Goal: Information Seeking & Learning: Learn about a topic

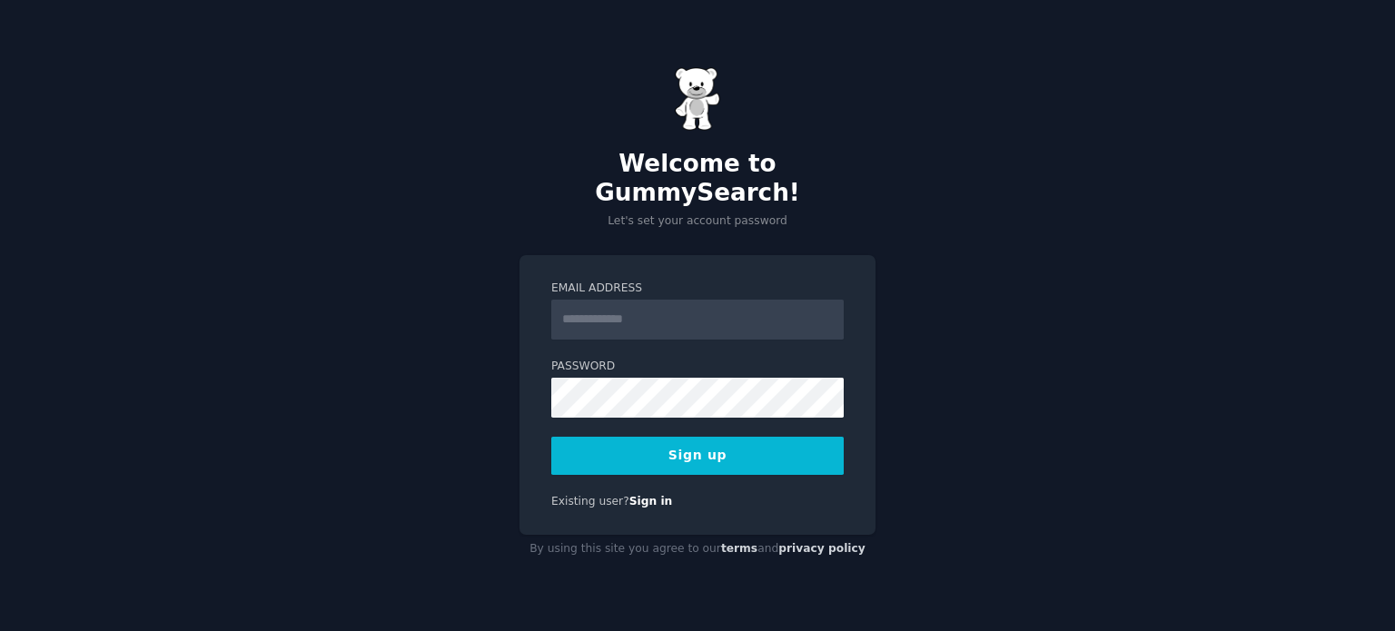
click at [639, 300] on input "Email Address" at bounding box center [697, 320] width 292 height 40
type input "**********"
click at [627, 446] on button "Sign up" at bounding box center [697, 456] width 292 height 38
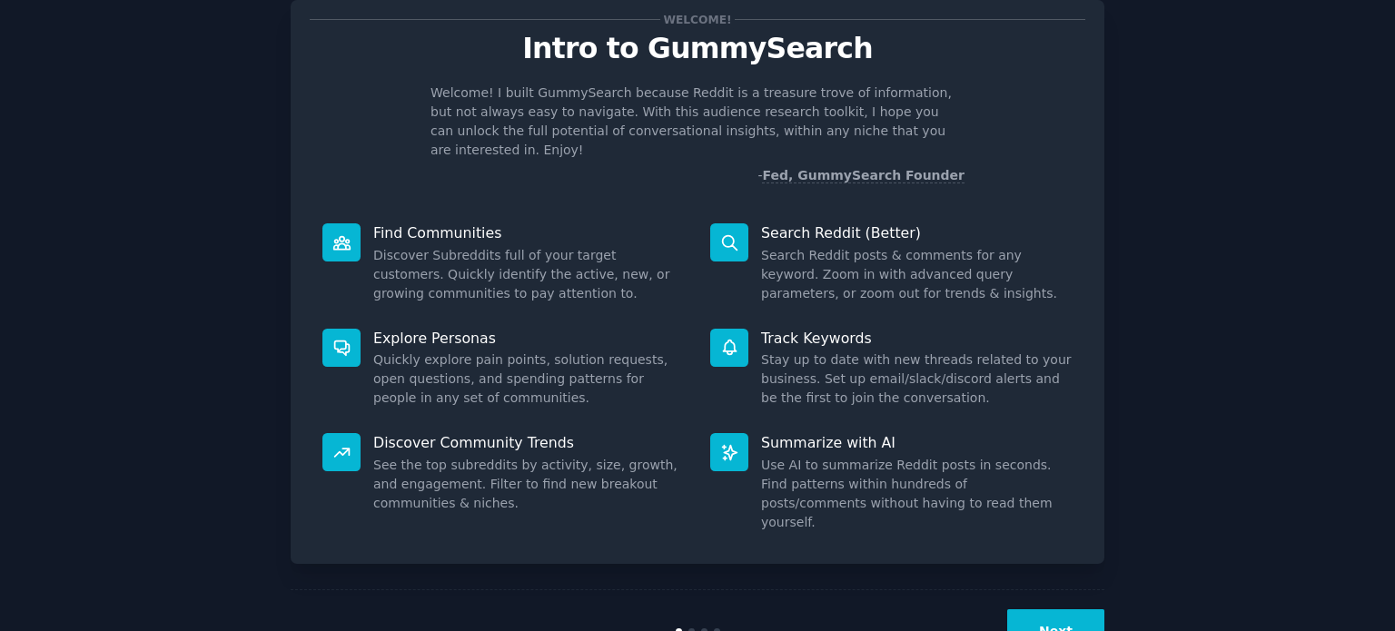
scroll to position [79, 0]
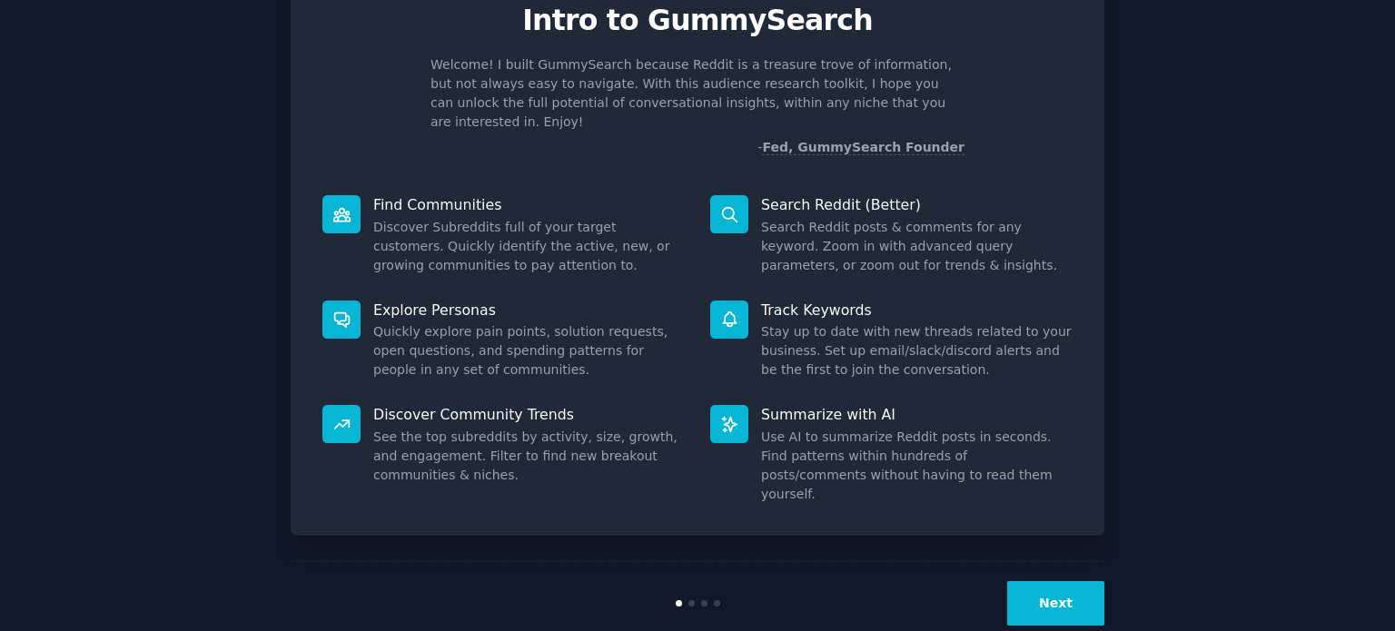
click at [1085, 581] on button "Next" at bounding box center [1055, 603] width 97 height 44
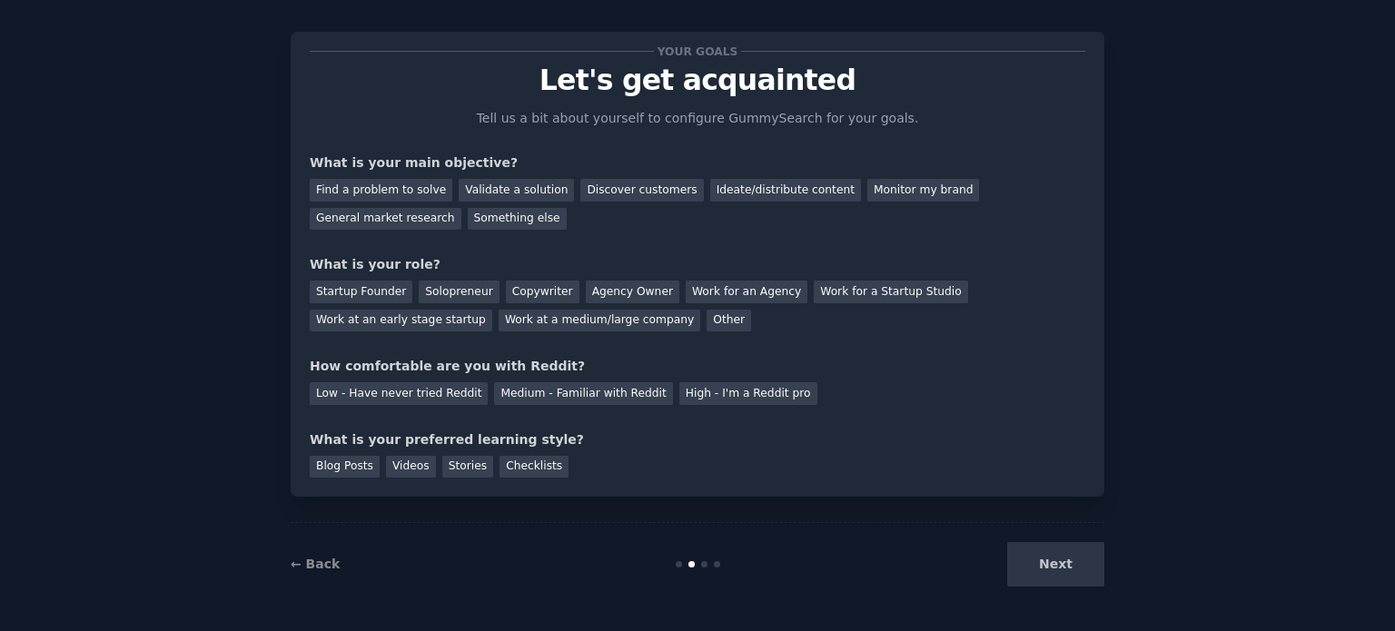
scroll to position [18, 0]
click at [392, 186] on div "Find a problem to solve" at bounding box center [381, 191] width 143 height 23
click at [461, 209] on div "General market research" at bounding box center [386, 220] width 152 height 23
click at [406, 185] on div "Find a problem to solve" at bounding box center [381, 191] width 143 height 23
click at [341, 291] on div "Startup Founder" at bounding box center [361, 292] width 103 height 23
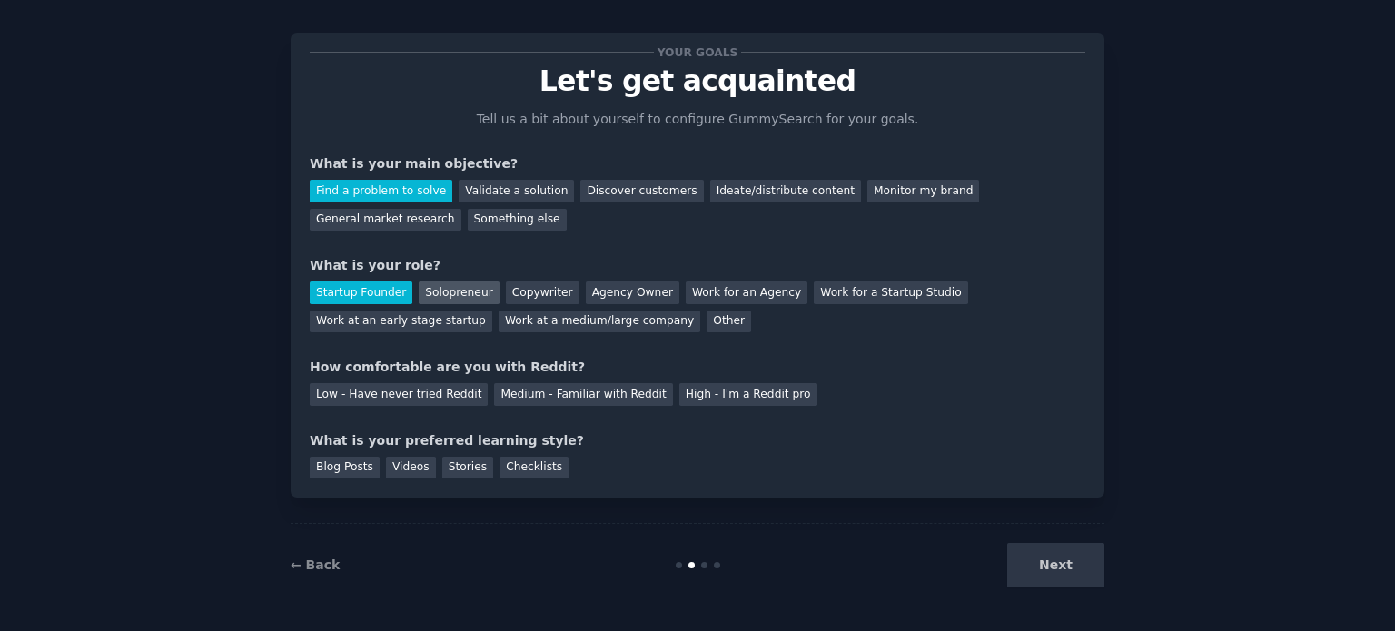
click at [428, 295] on div "Solopreneur" at bounding box center [459, 292] width 80 height 23
click at [356, 286] on div "Startup Founder" at bounding box center [361, 292] width 103 height 23
click at [427, 395] on div "Low - Have never tried Reddit" at bounding box center [399, 394] width 178 height 23
click at [400, 465] on div "Videos" at bounding box center [411, 468] width 50 height 23
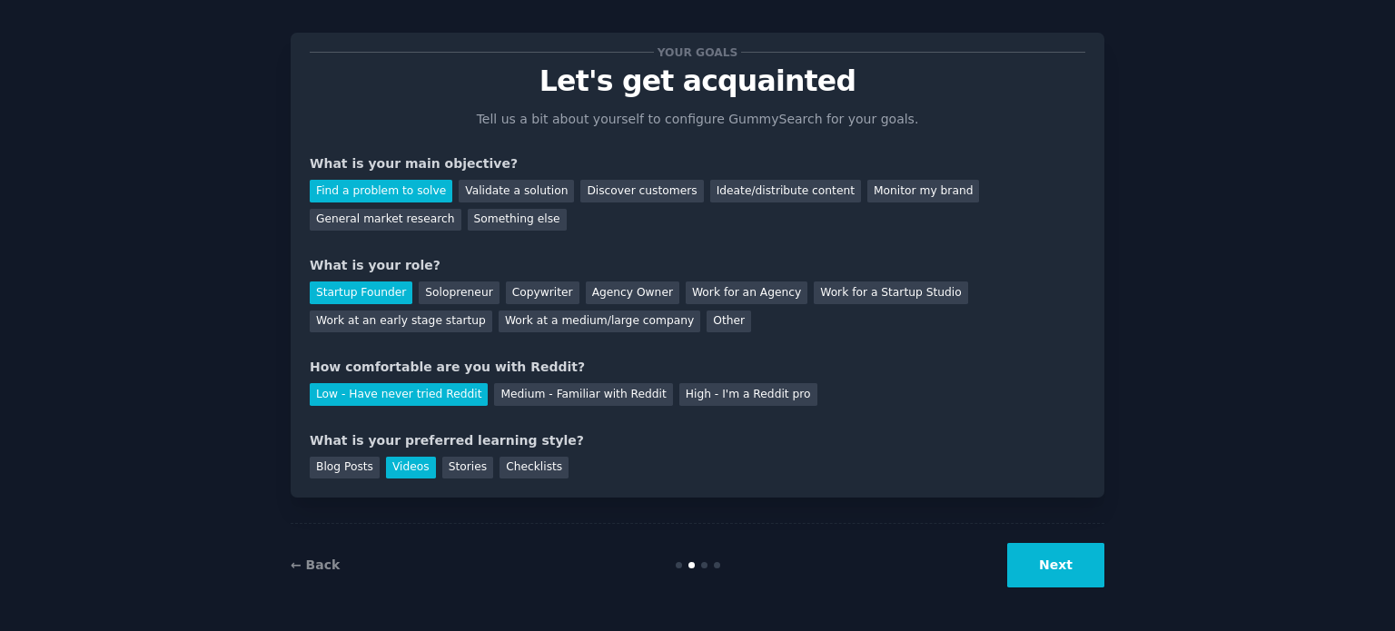
click at [1068, 566] on button "Next" at bounding box center [1055, 565] width 97 height 44
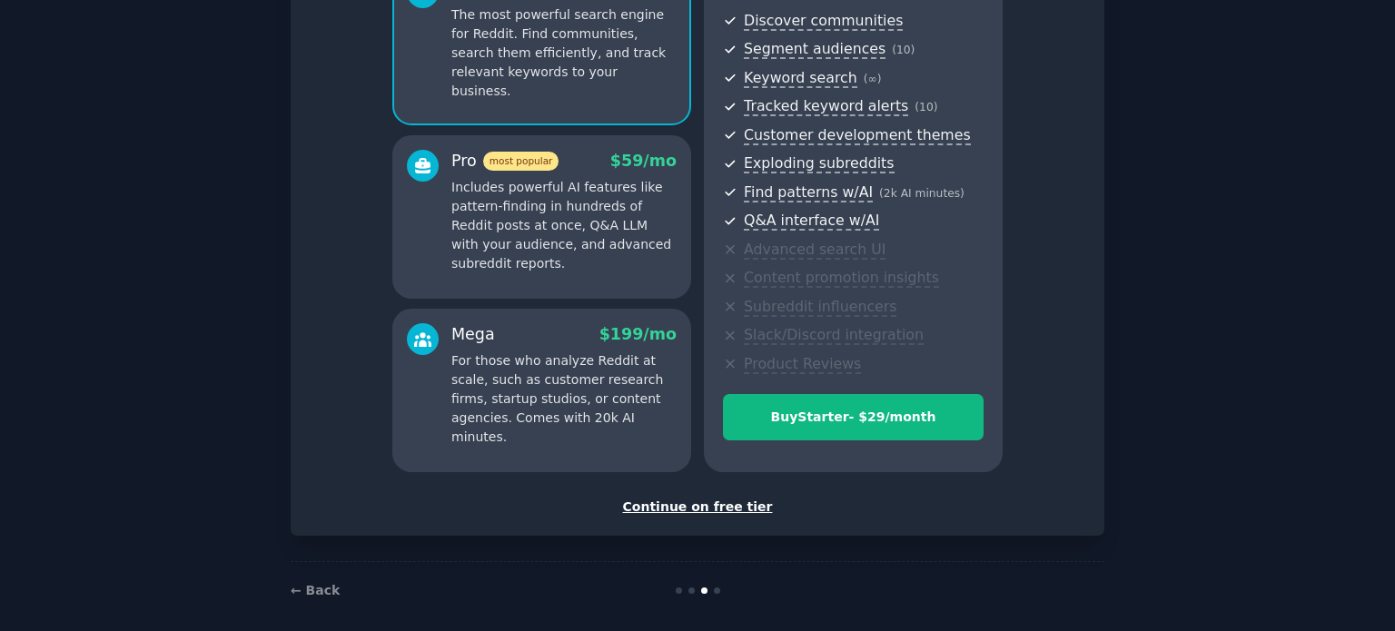
scroll to position [213, 0]
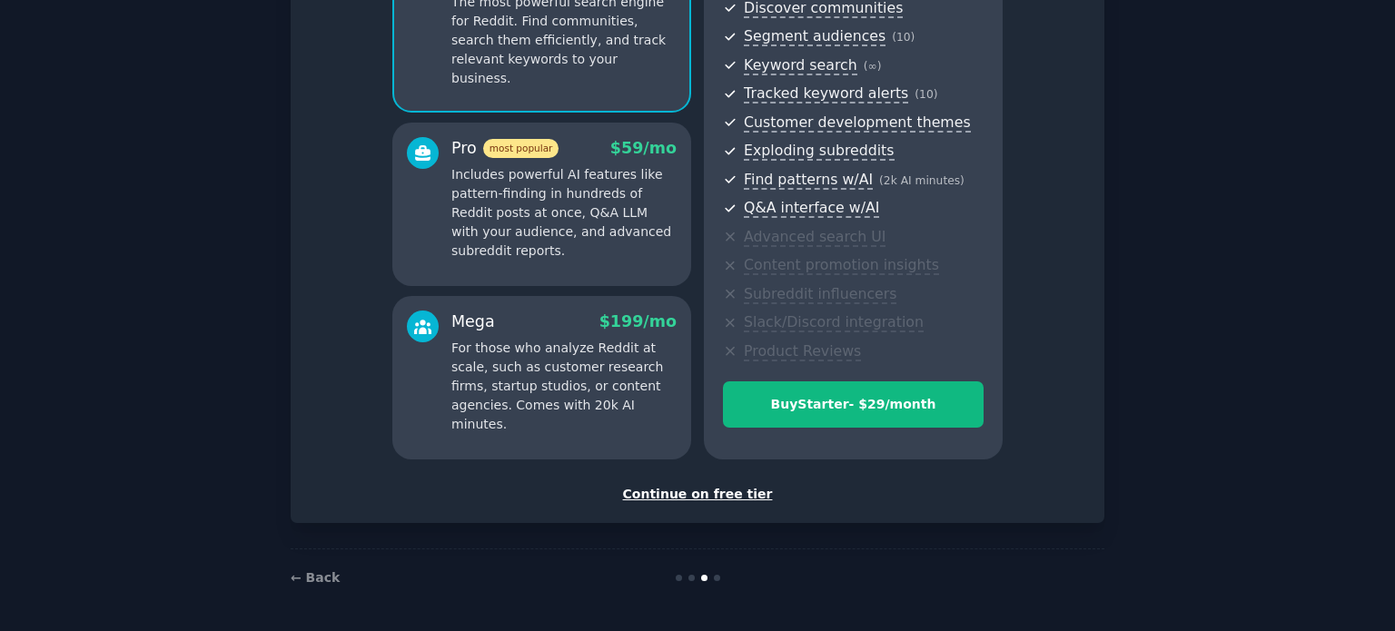
click at [718, 493] on div "Continue on free tier" at bounding box center [697, 494] width 775 height 19
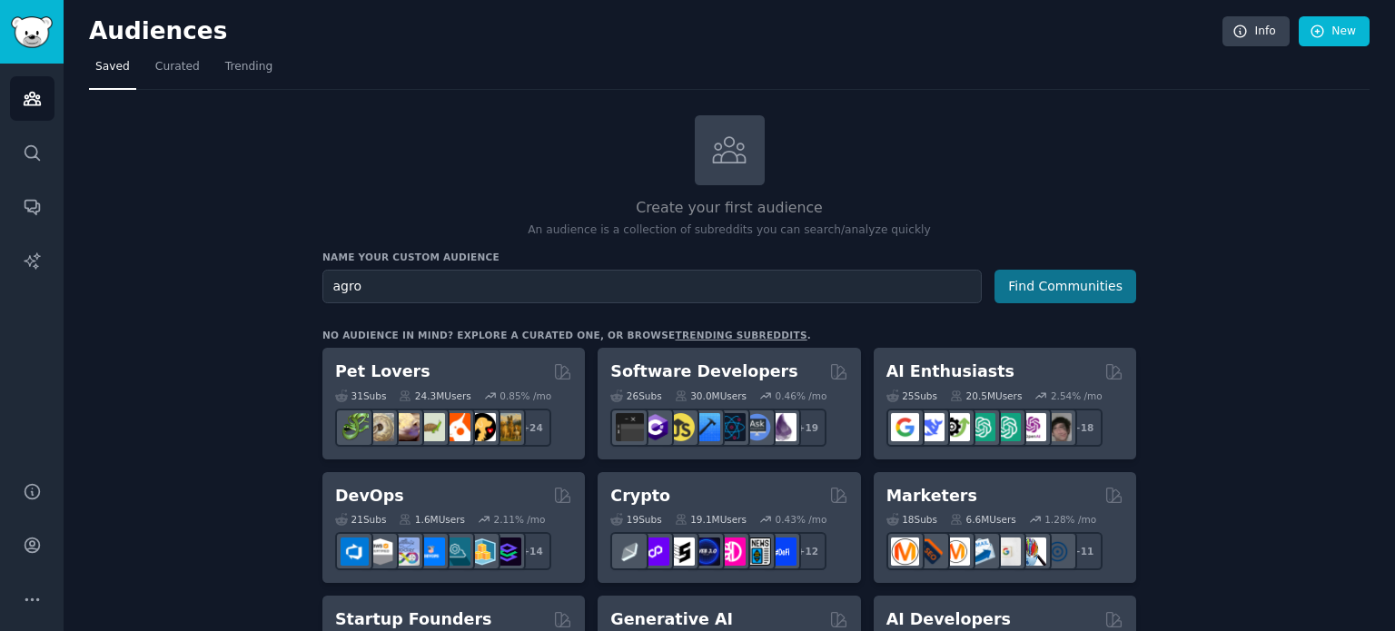
type input "agro"
click at [1104, 280] on button "Find Communities" at bounding box center [1065, 287] width 142 height 34
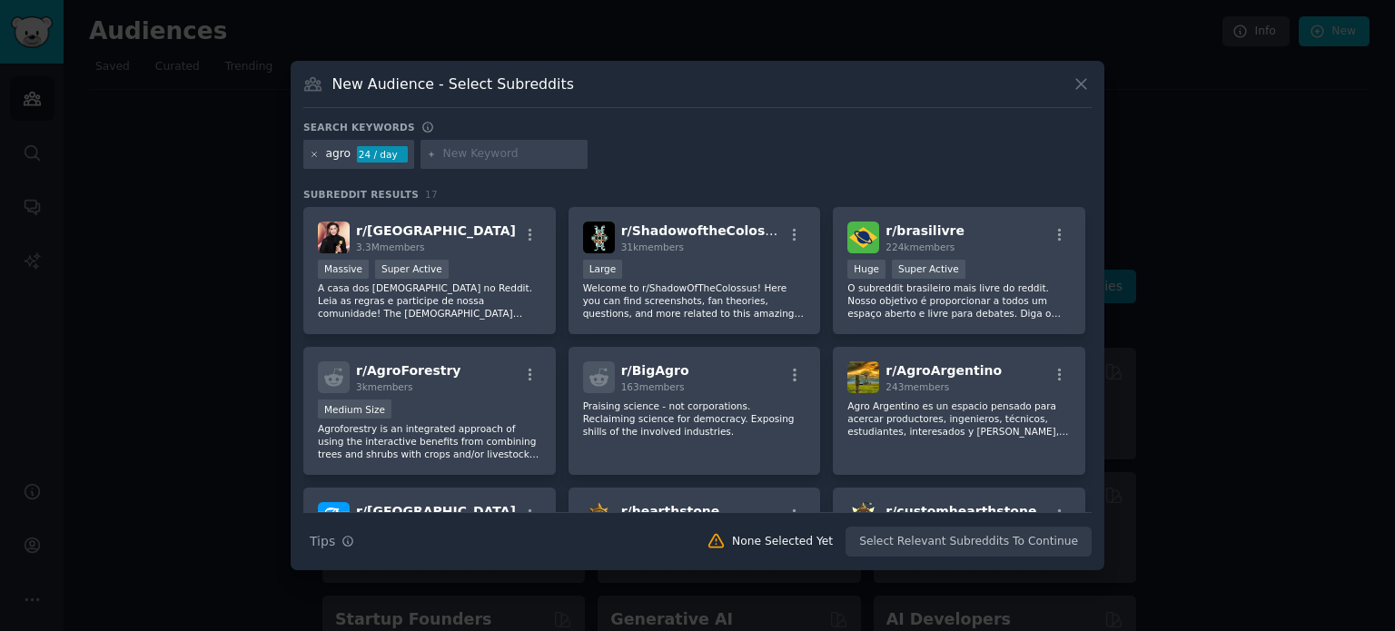
click at [314, 151] on icon at bounding box center [315, 155] width 10 height 10
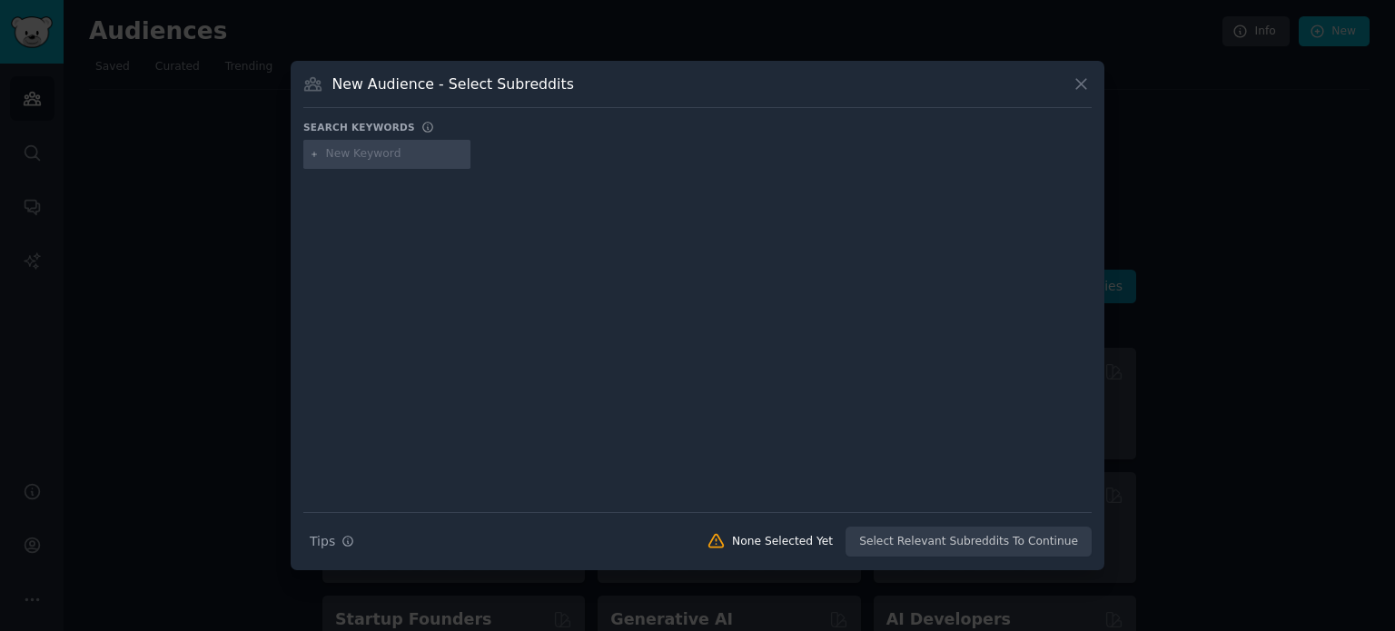
click at [338, 152] on input "text" at bounding box center [395, 154] width 138 height 16
type input "live stock"
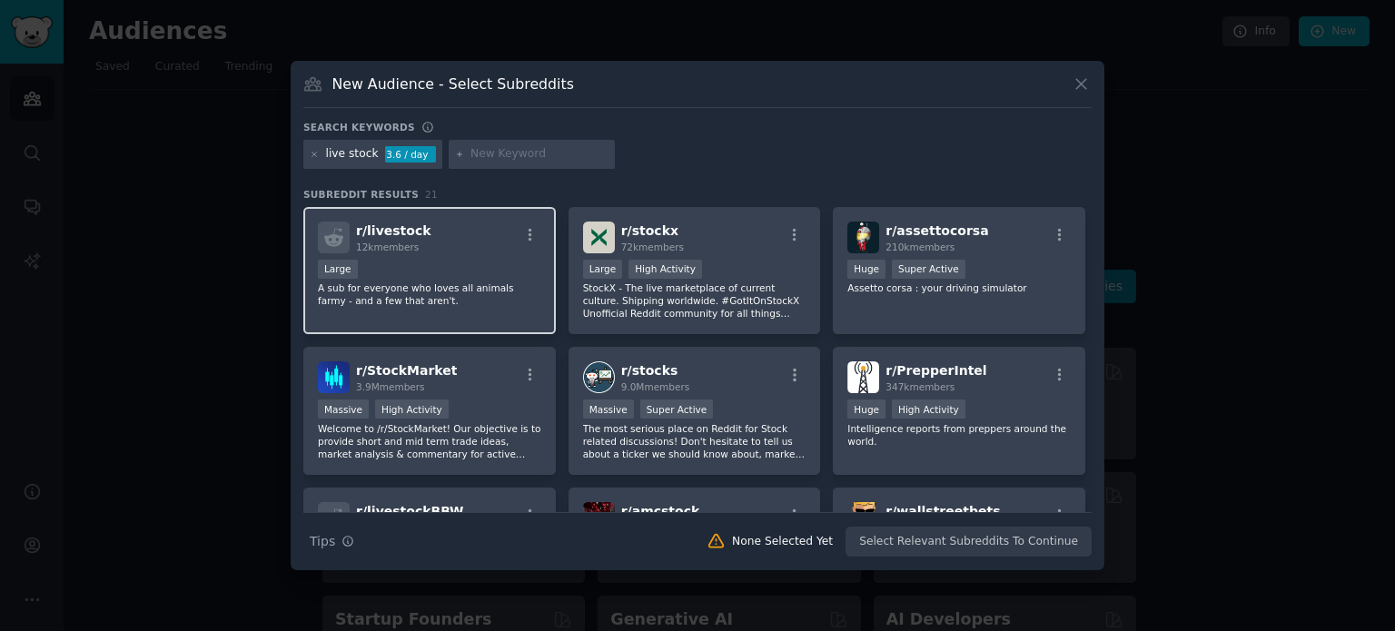
click at [399, 229] on span "r/ livestock" at bounding box center [393, 230] width 75 height 15
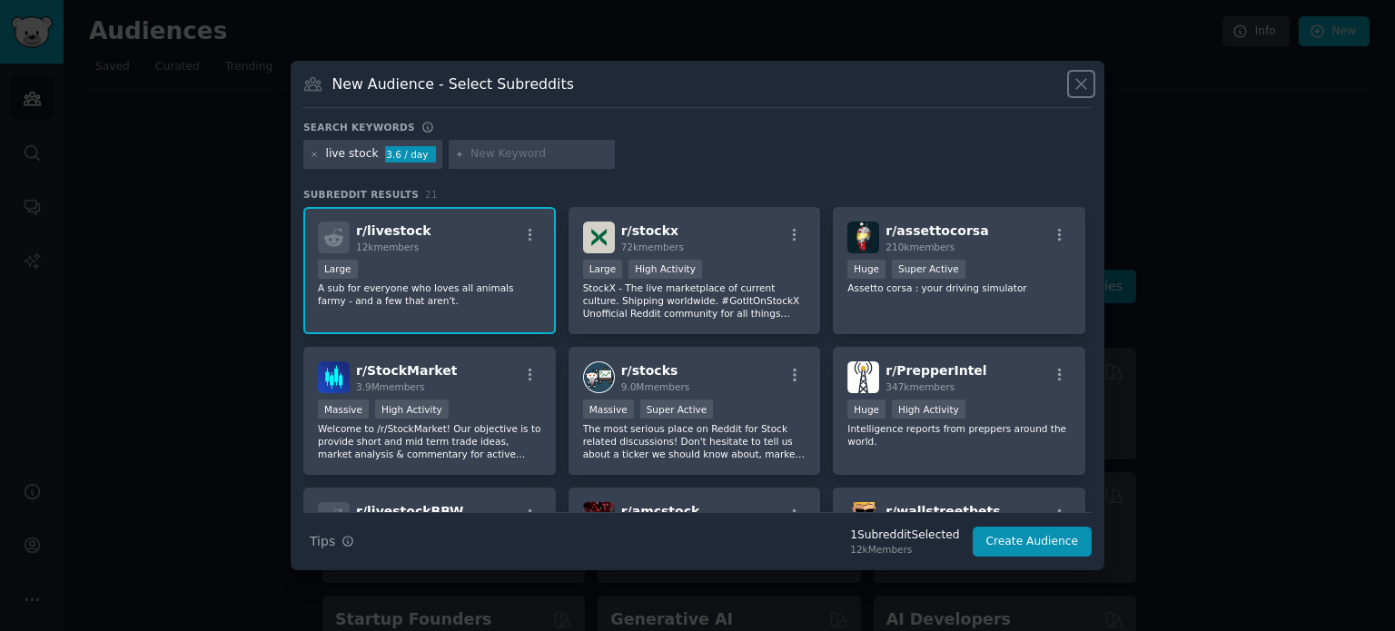
click at [1082, 84] on icon at bounding box center [1081, 85] width 10 height 10
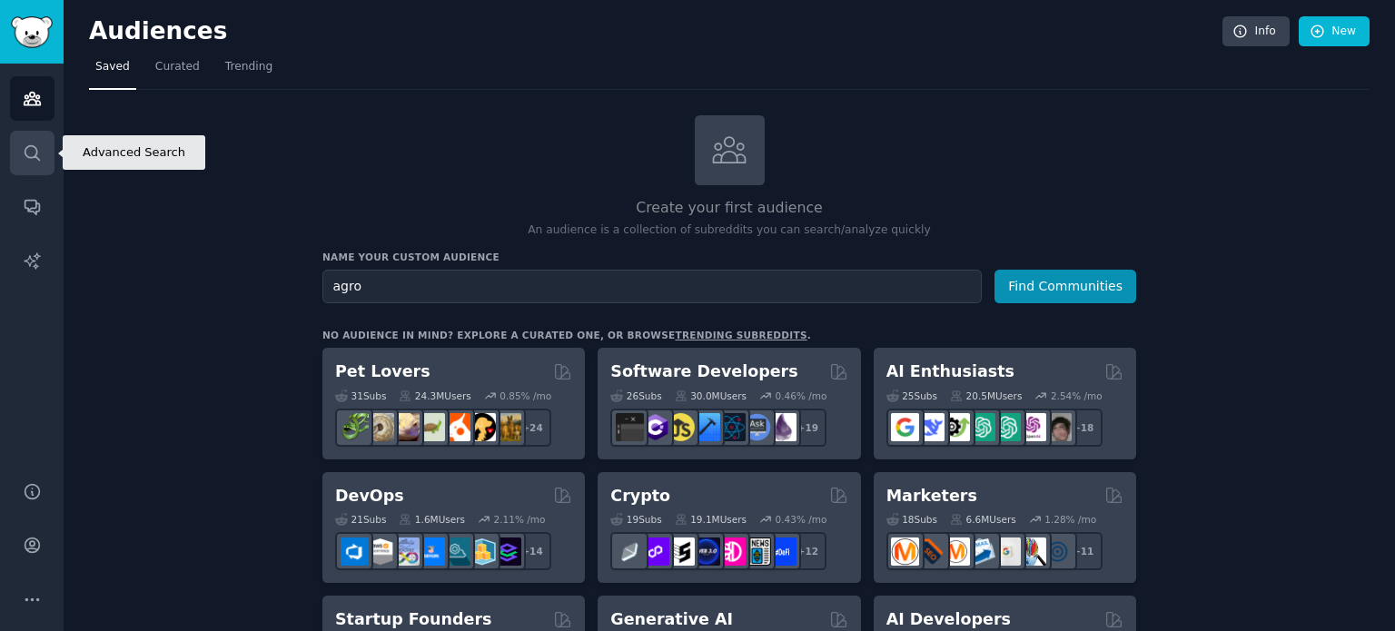
click at [44, 149] on link "Search" at bounding box center [32, 153] width 44 height 44
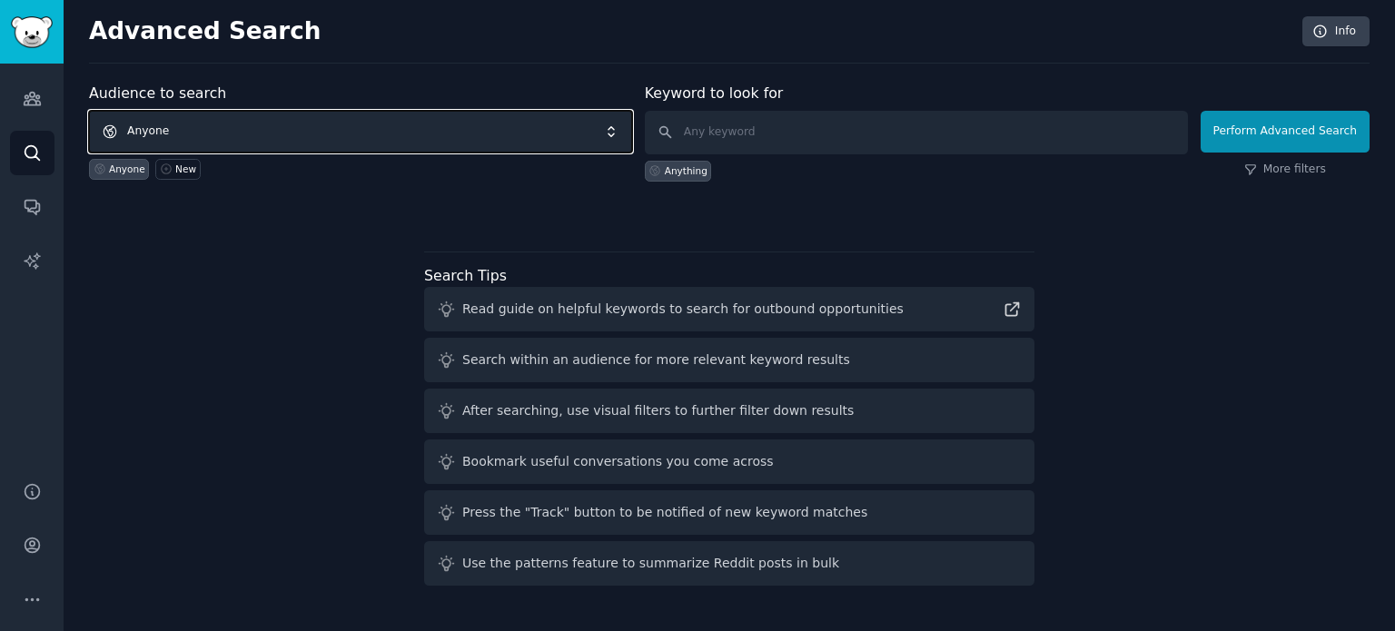
click at [565, 128] on span "Anyone" at bounding box center [360, 132] width 543 height 42
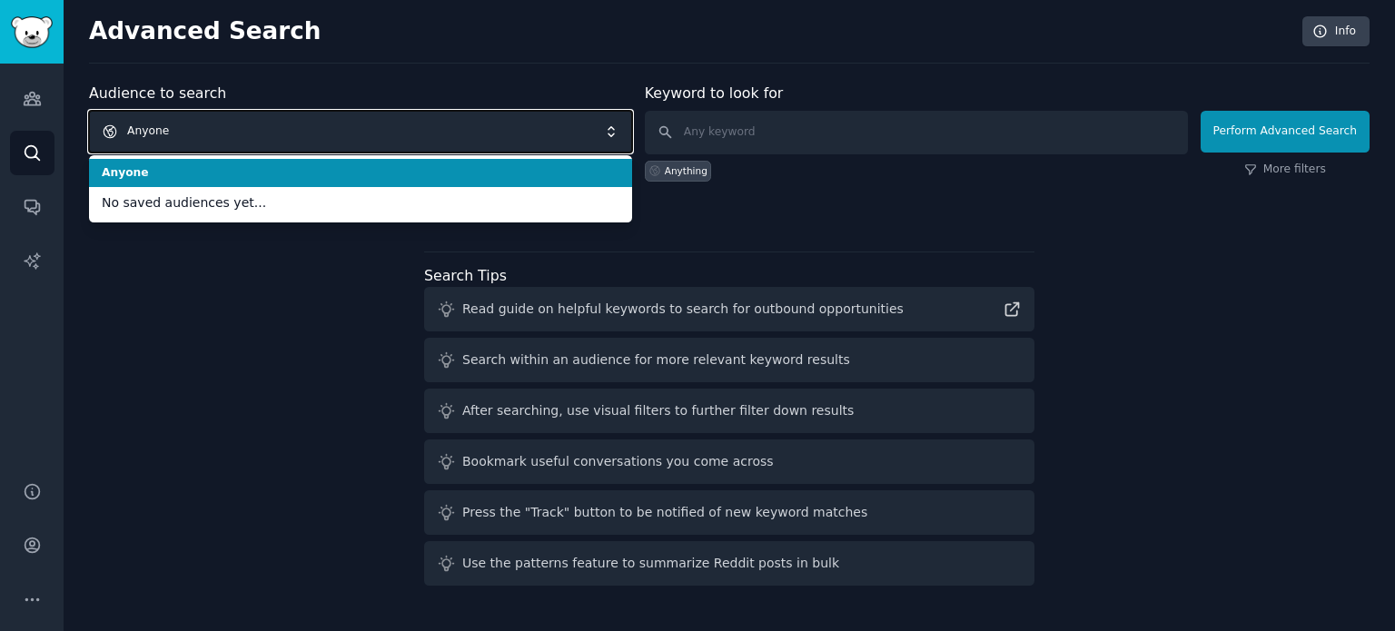
click at [566, 125] on span "Anyone" at bounding box center [360, 132] width 543 height 42
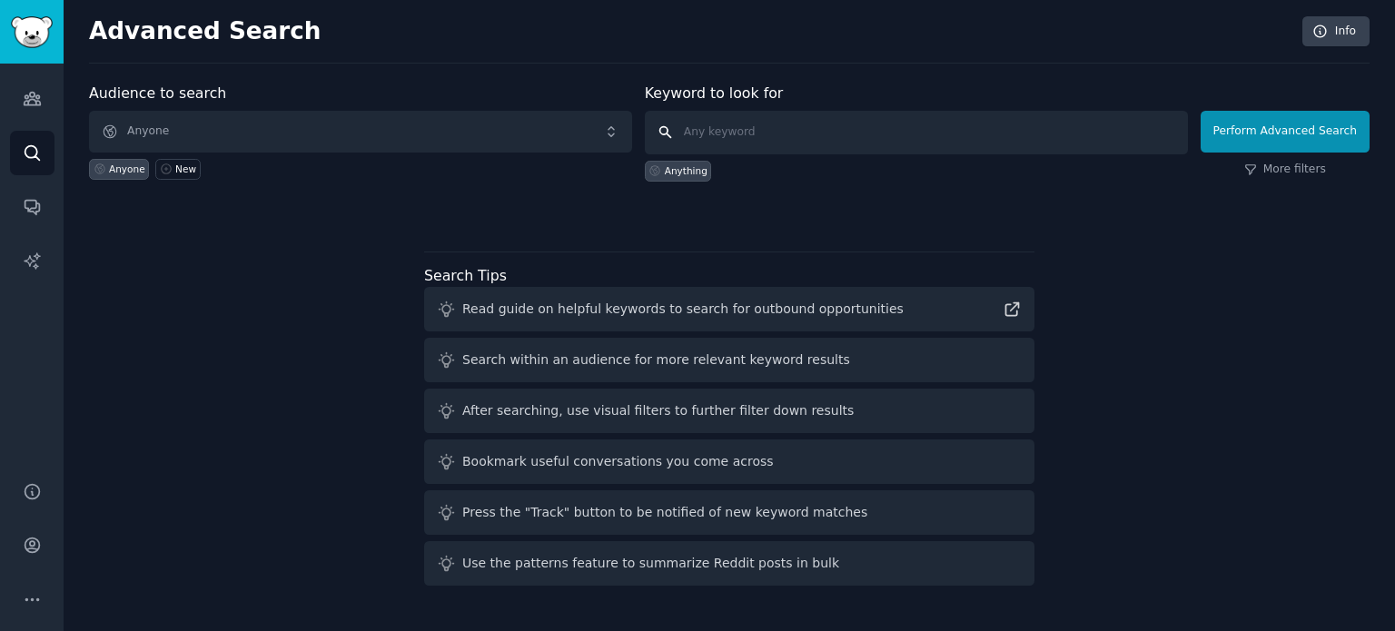
click at [771, 130] on input "text" at bounding box center [916, 133] width 543 height 44
type input "farming"
click button "Perform Advanced Search" at bounding box center [1284, 132] width 169 height 42
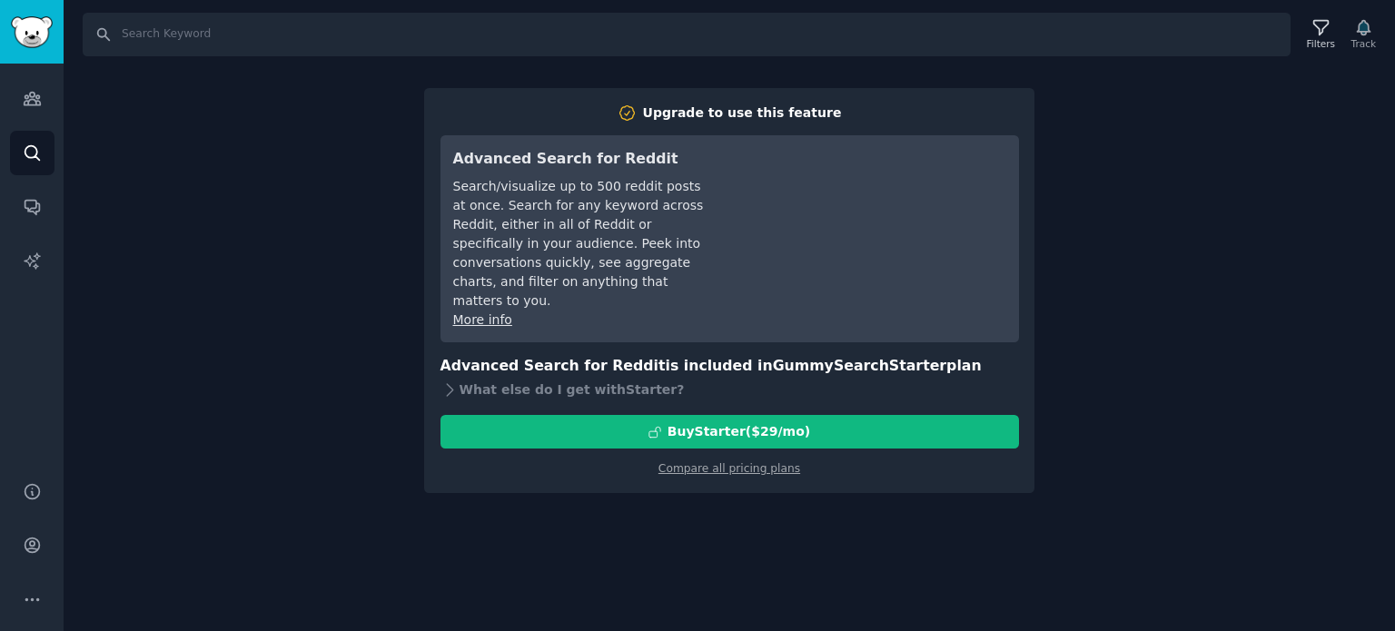
click at [393, 333] on div "Search Filters Track Upgrade to use this feature Advanced Search for Reddit Sea…" at bounding box center [729, 315] width 1331 height 631
click at [182, 43] on input "Search" at bounding box center [687, 35] width 1208 height 44
click at [16, 157] on link "Search" at bounding box center [32, 153] width 44 height 44
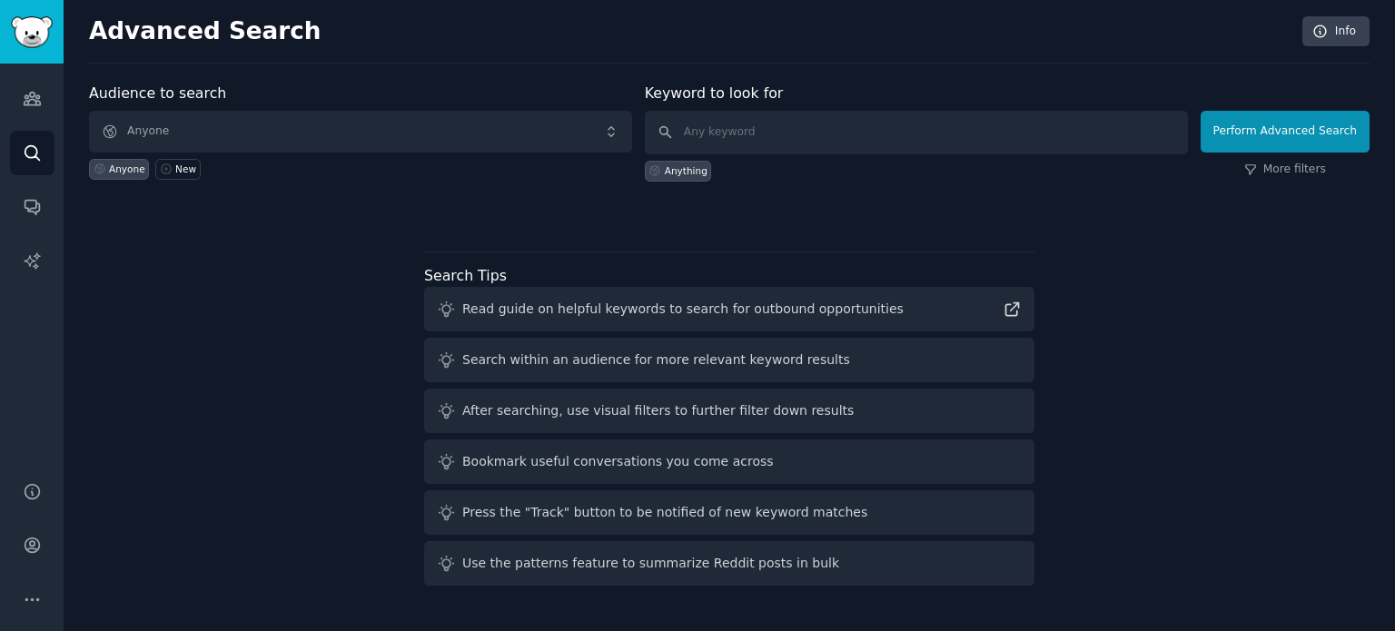
click at [694, 167] on div "Anything" at bounding box center [686, 170] width 43 height 13
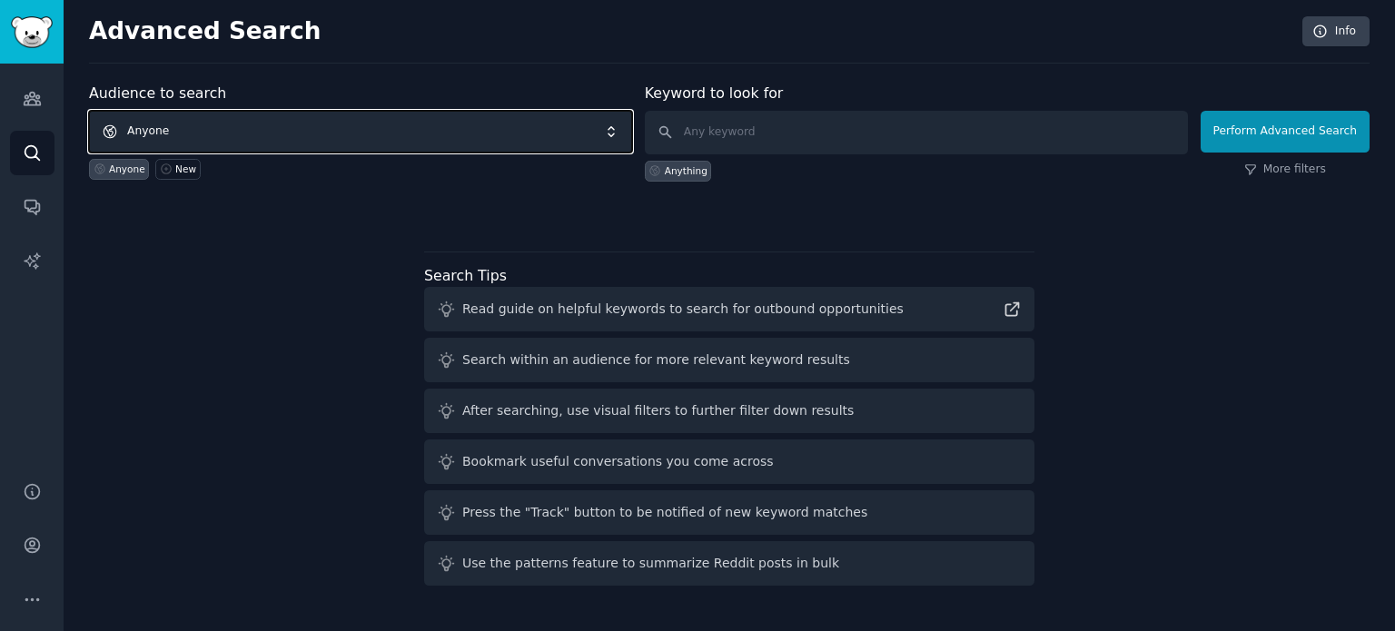
click at [291, 129] on span "Anyone" at bounding box center [360, 132] width 543 height 42
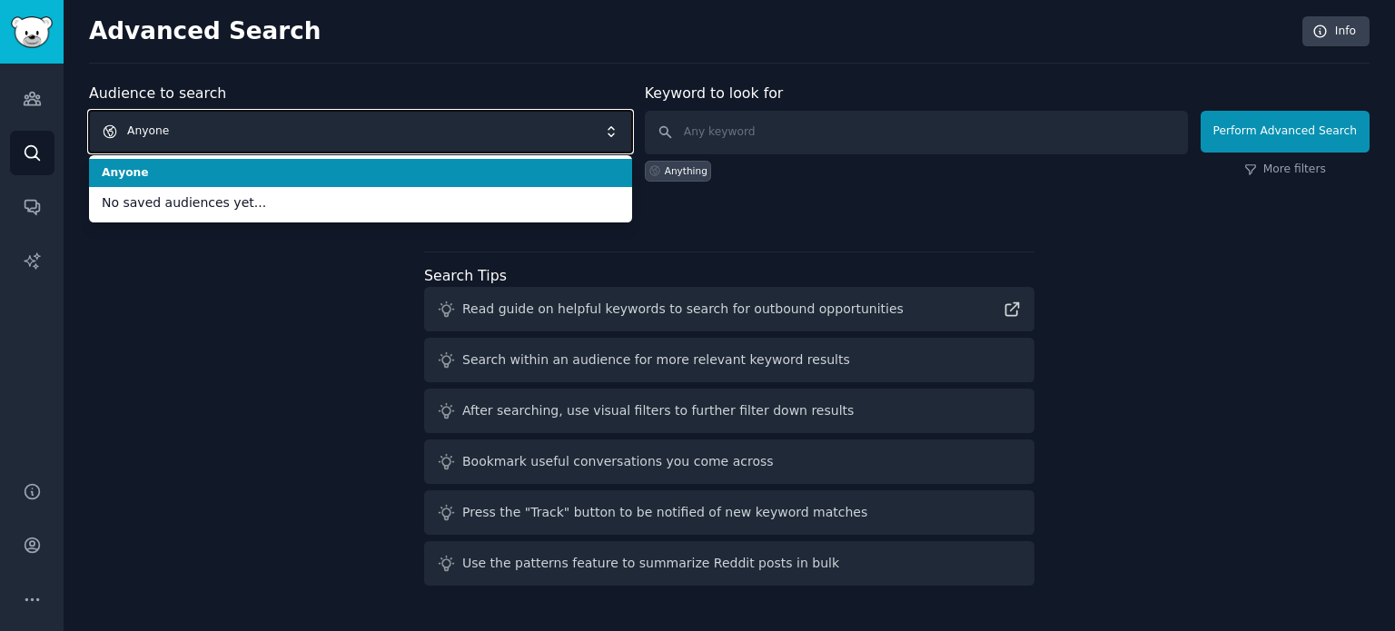
click at [291, 129] on span "Anyone" at bounding box center [360, 132] width 543 height 42
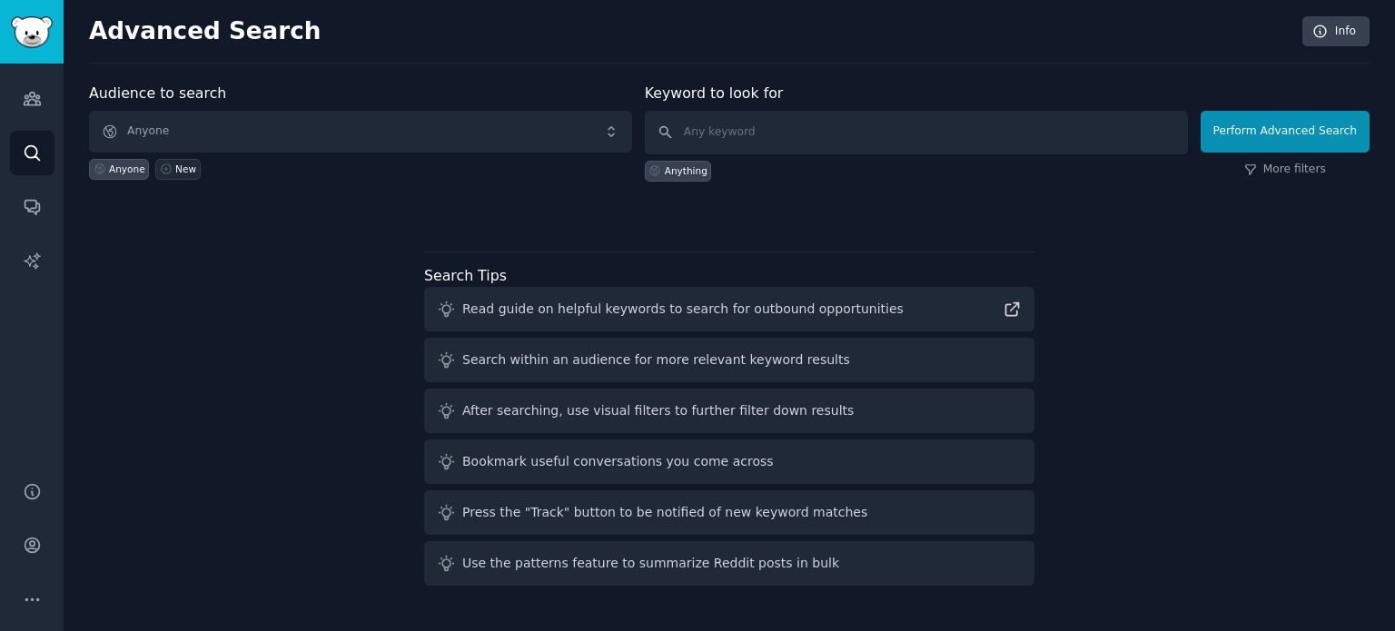
click at [167, 167] on link "New" at bounding box center [177, 169] width 44 height 21
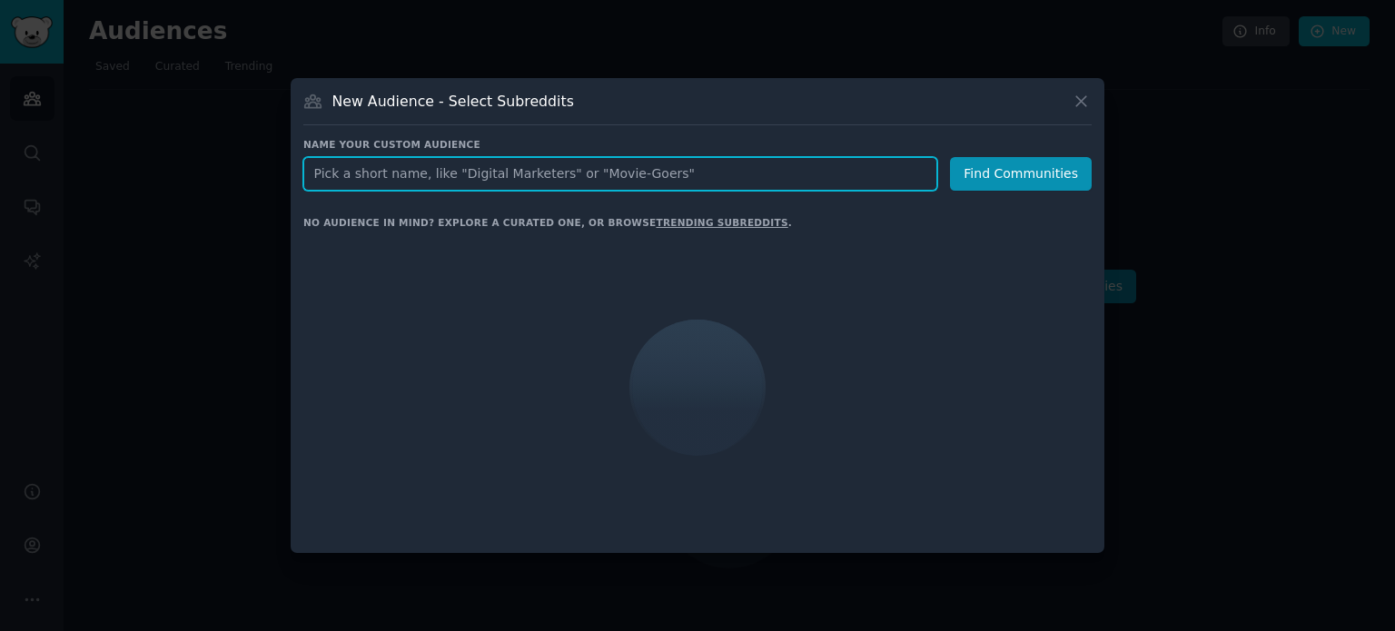
click at [381, 173] on input "text" at bounding box center [620, 174] width 634 height 34
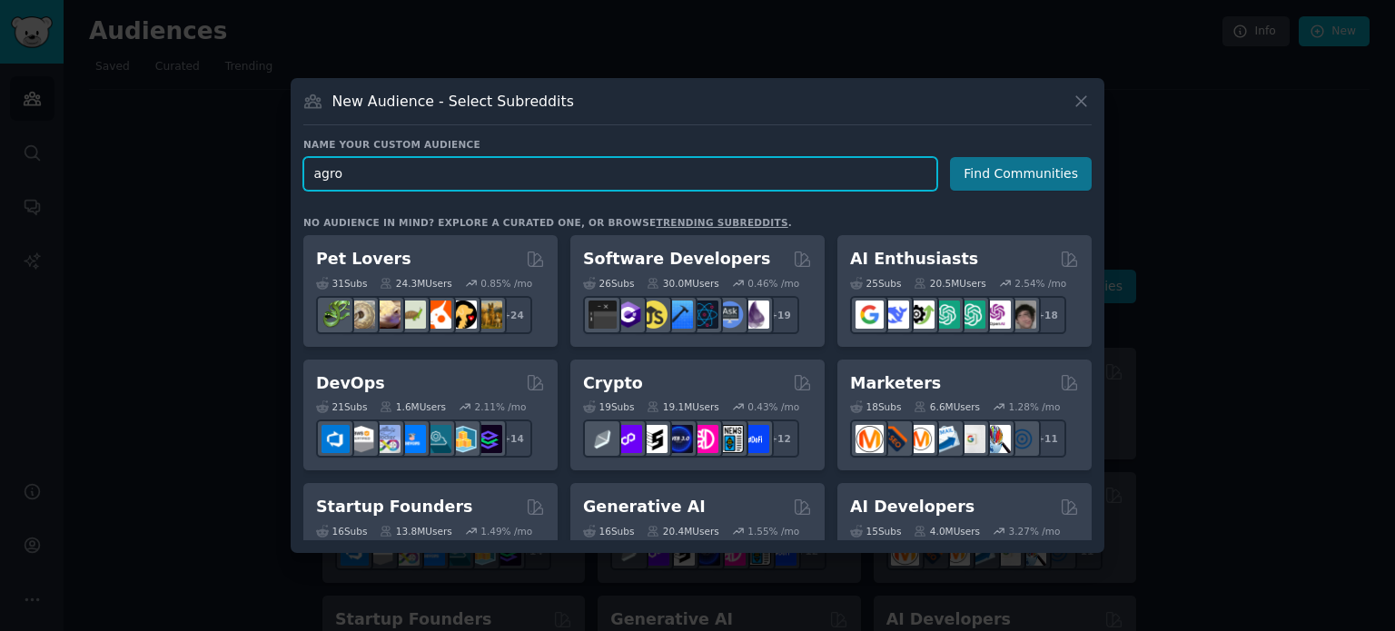
type input "agro"
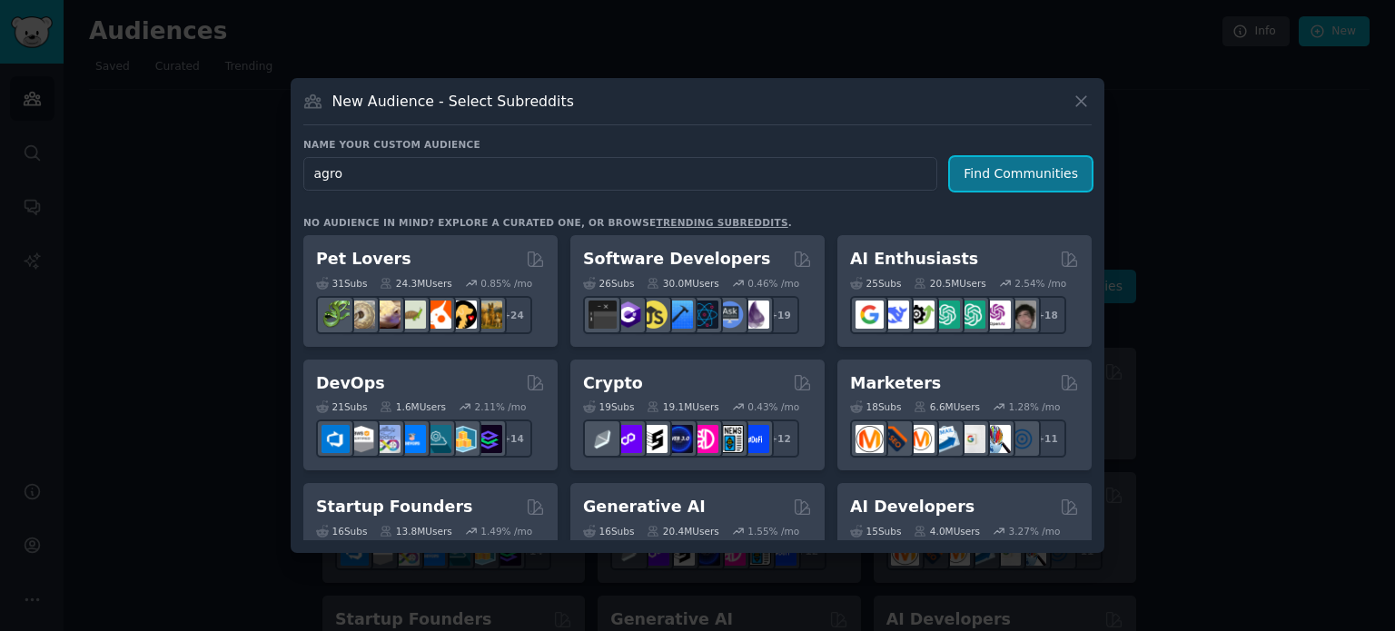
click at [1024, 176] on button "Find Communities" at bounding box center [1021, 174] width 142 height 34
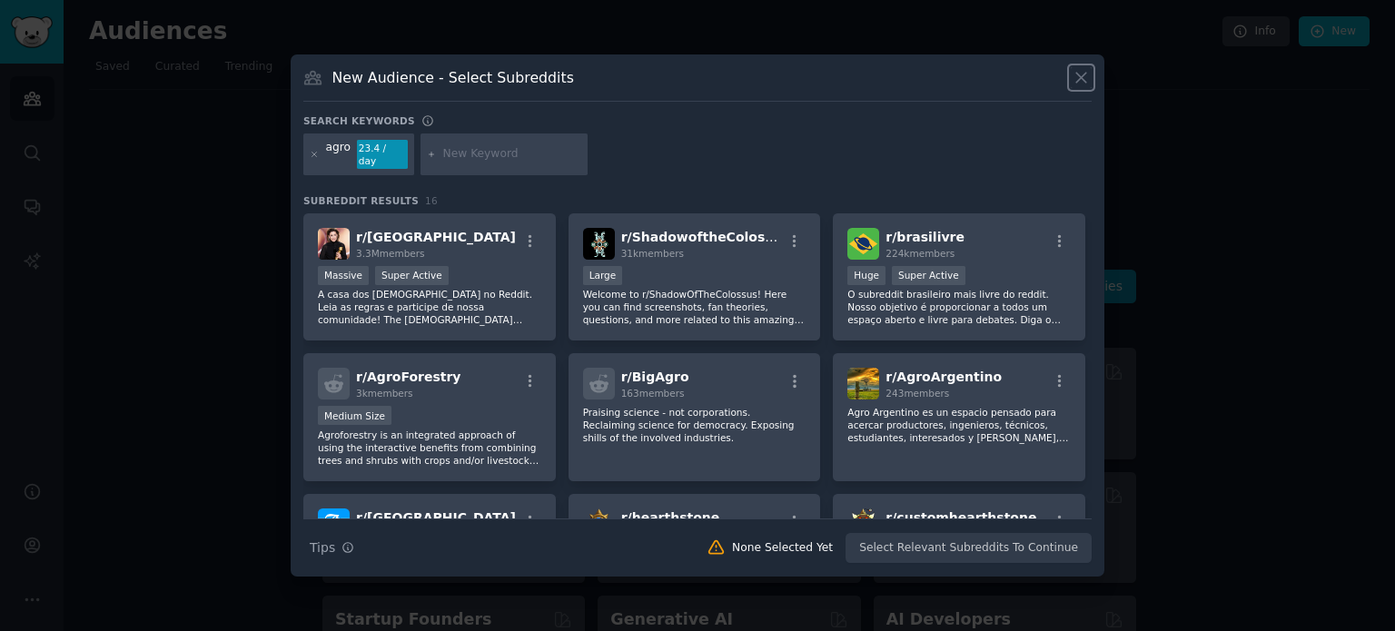
click at [1081, 80] on icon at bounding box center [1080, 77] width 19 height 19
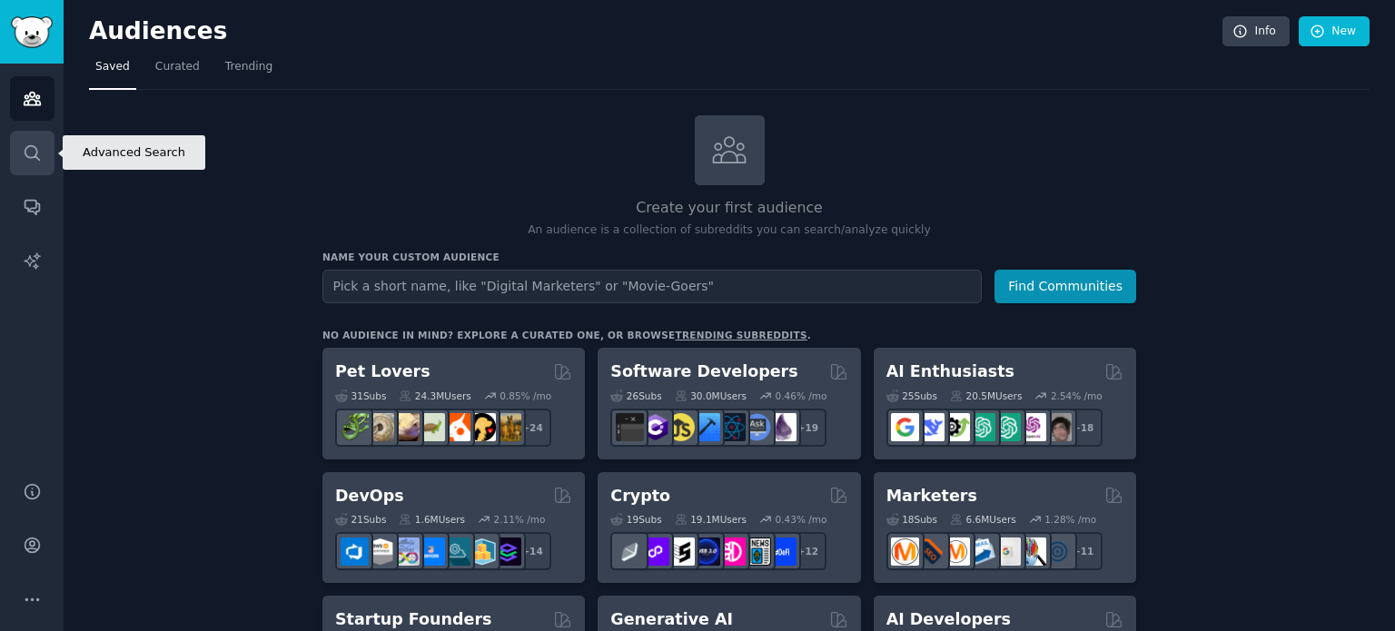
click at [29, 149] on icon "Sidebar" at bounding box center [32, 152] width 19 height 19
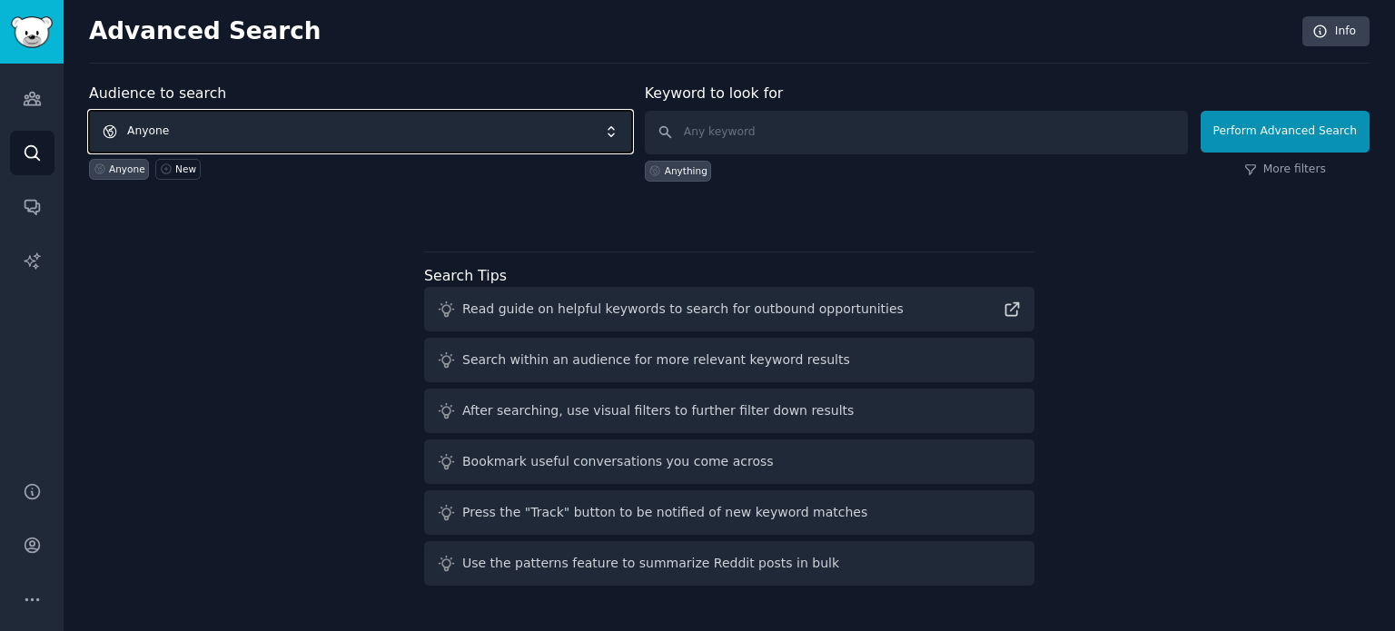
click at [258, 123] on span "Anyone" at bounding box center [360, 132] width 543 height 42
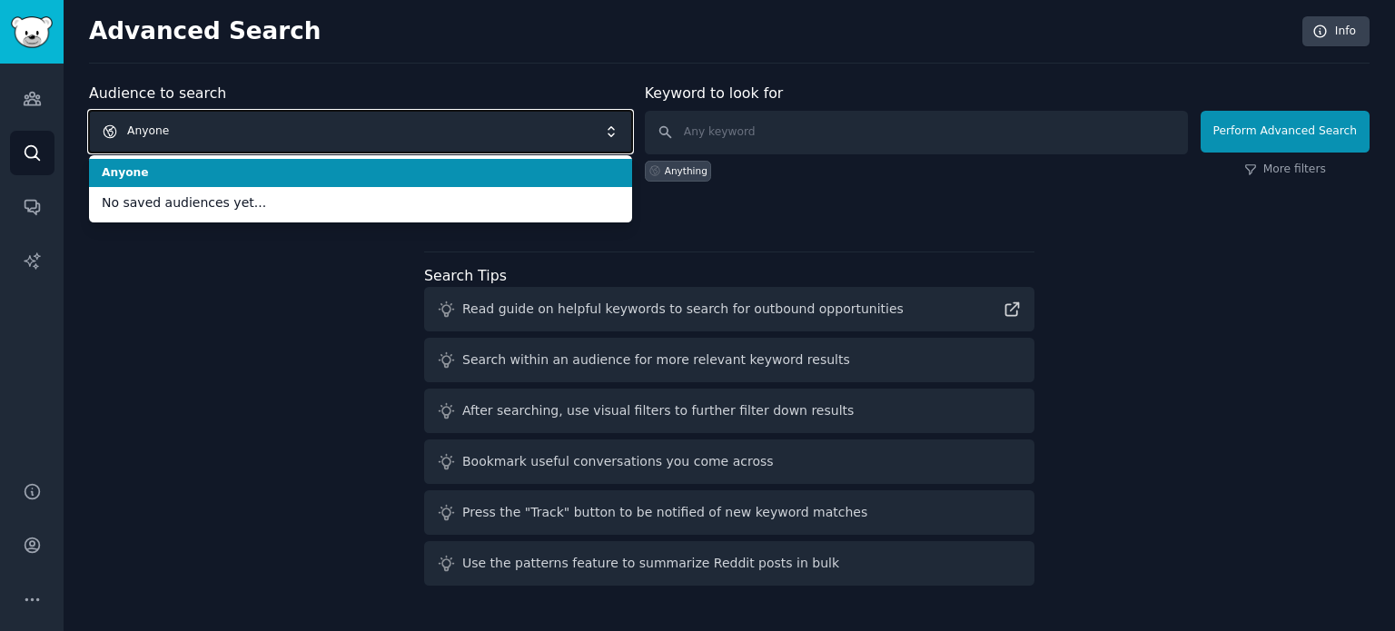
click at [258, 123] on span "Anyone" at bounding box center [360, 132] width 543 height 42
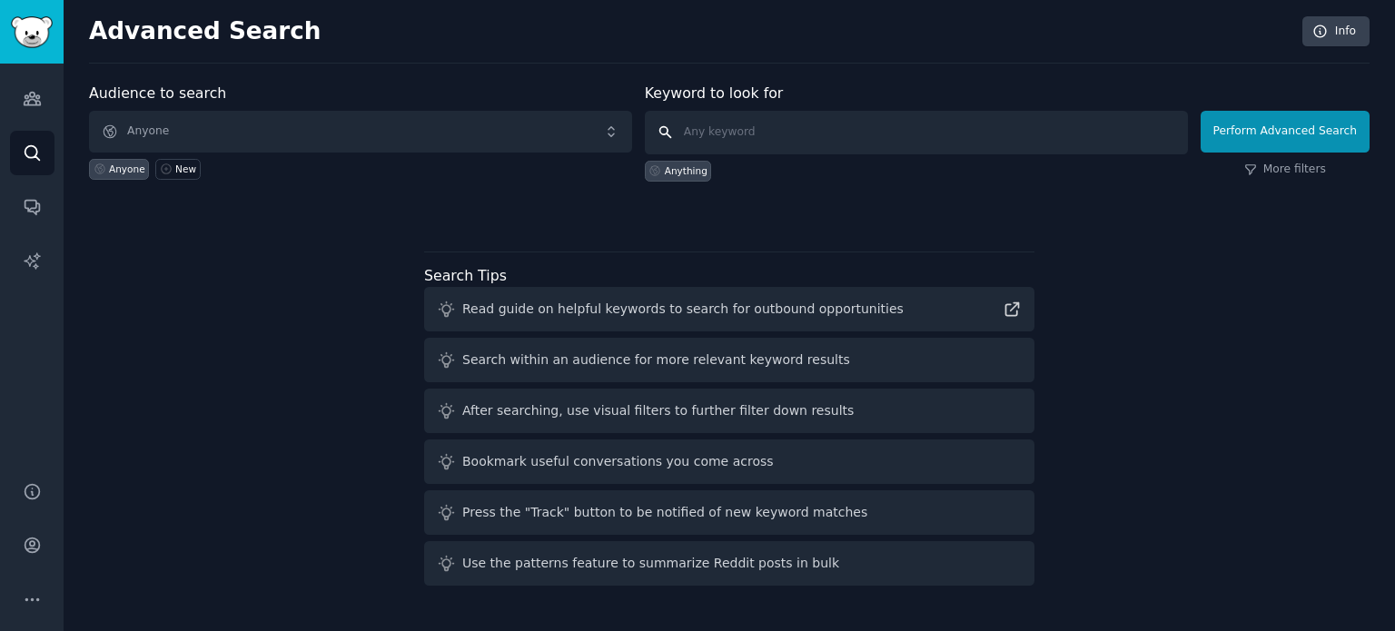
click at [791, 129] on input "text" at bounding box center [916, 133] width 543 height 44
type input "agro"
click button "Perform Advanced Search" at bounding box center [1284, 132] width 169 height 42
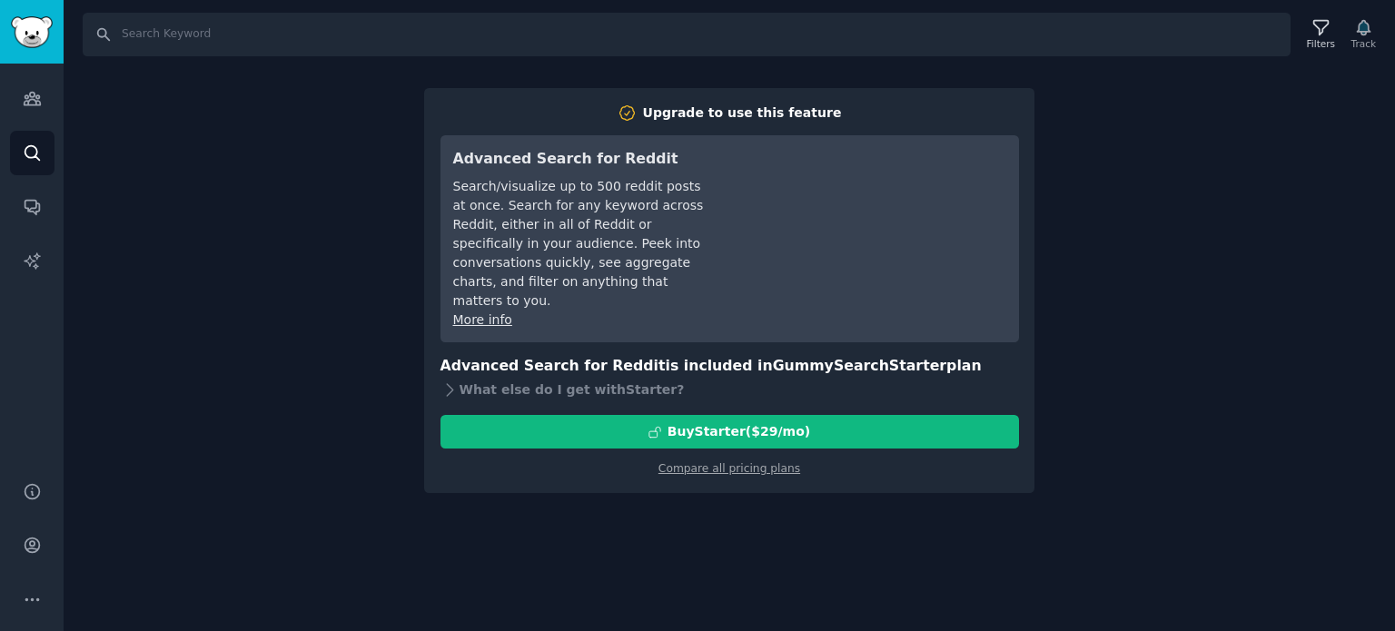
click at [267, 309] on div "Search Filters Track Upgrade to use this feature Advanced Search for Reddit Sea…" at bounding box center [729, 315] width 1331 height 631
